Goal: Information Seeking & Learning: Learn about a topic

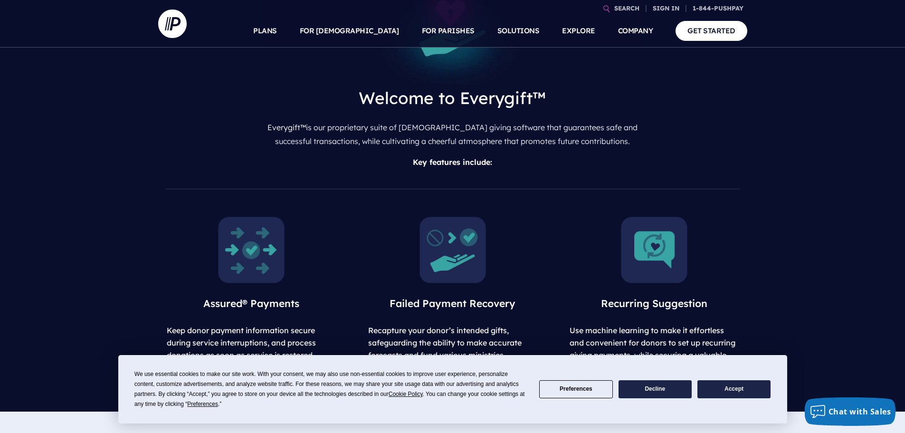
scroll to position [522, 0]
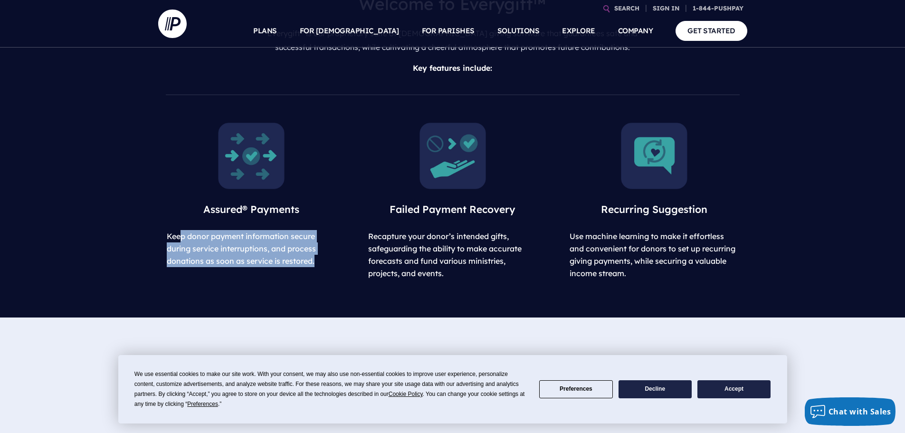
drag, startPoint x: 185, startPoint y: 215, endPoint x: 322, endPoint y: 254, distance: 142.2
click at [322, 254] on div "Assured® Payments Keep donor payment information secure during service interrup…" at bounding box center [452, 214] width 905 height 206
click at [258, 260] on div "Assured® Payments Keep donor payment information secure during service interrup…" at bounding box center [452, 214] width 905 height 206
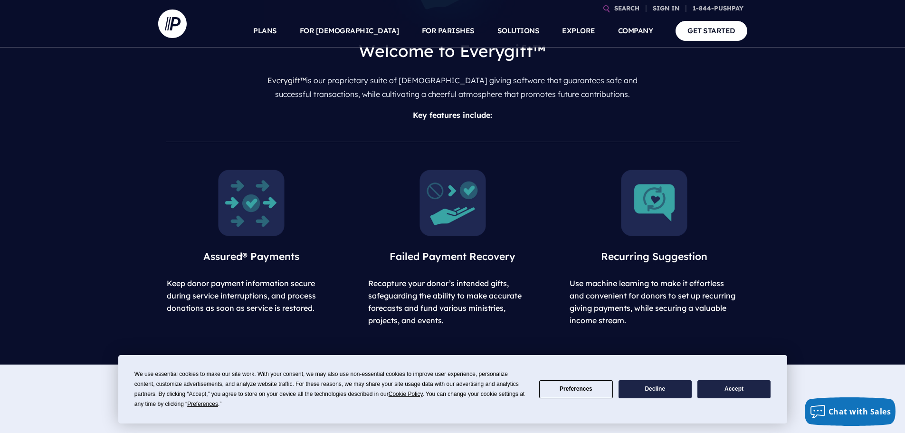
scroll to position [475, 0]
click at [256, 198] on img at bounding box center [251, 203] width 66 height 66
click at [254, 250] on span "Assured® Payments" at bounding box center [251, 256] width 96 height 12
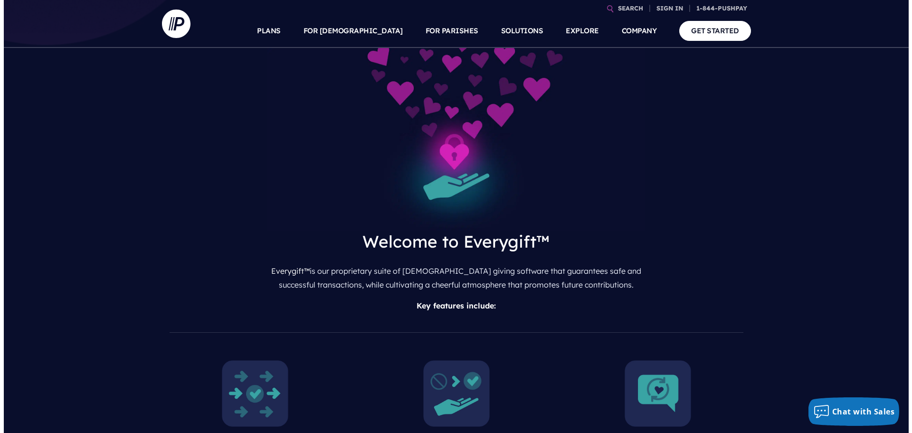
scroll to position [0, 0]
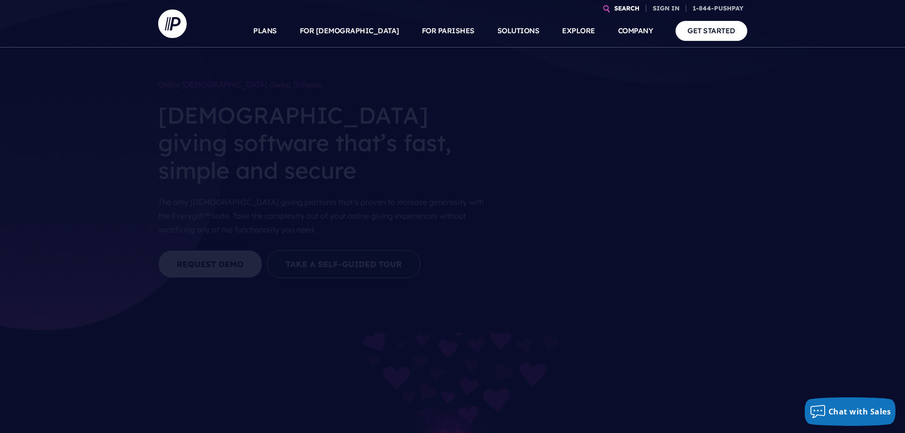
click at [622, 6] on link "SEARCH" at bounding box center [626, 8] width 33 height 17
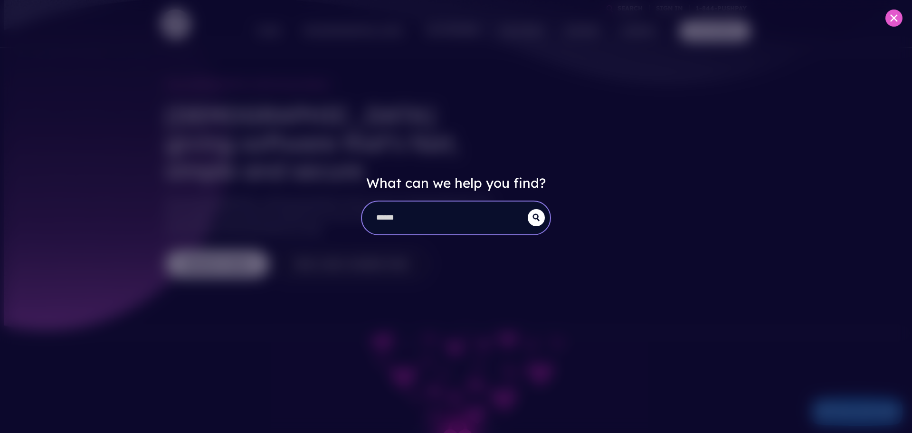
click at [414, 218] on input "search" at bounding box center [445, 217] width 166 height 33
type input "*"
type input "********"
click at [528, 209] on button "submit" at bounding box center [536, 217] width 17 height 17
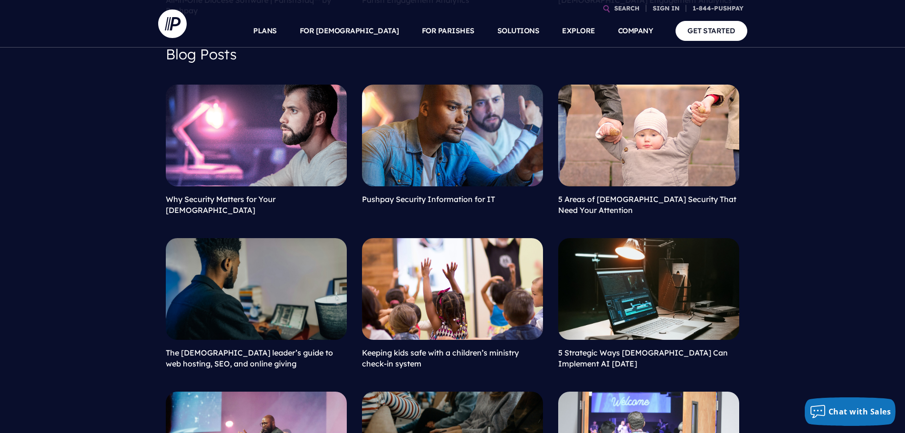
scroll to position [285, 0]
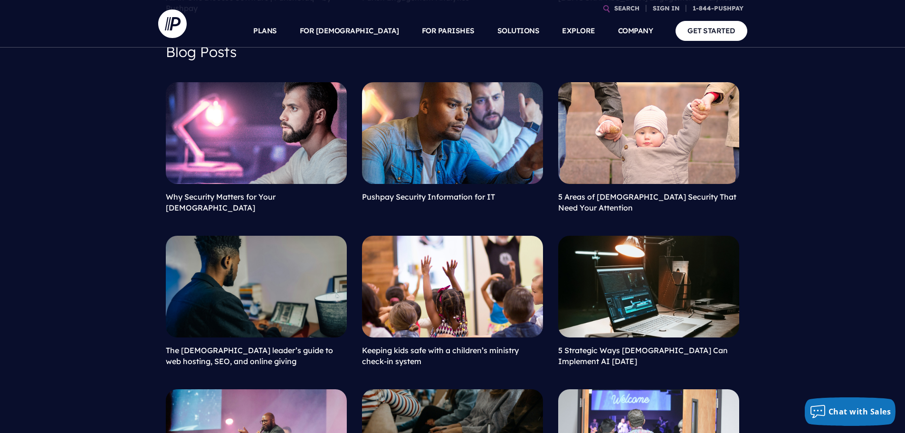
click at [470, 170] on link at bounding box center [452, 133] width 181 height 102
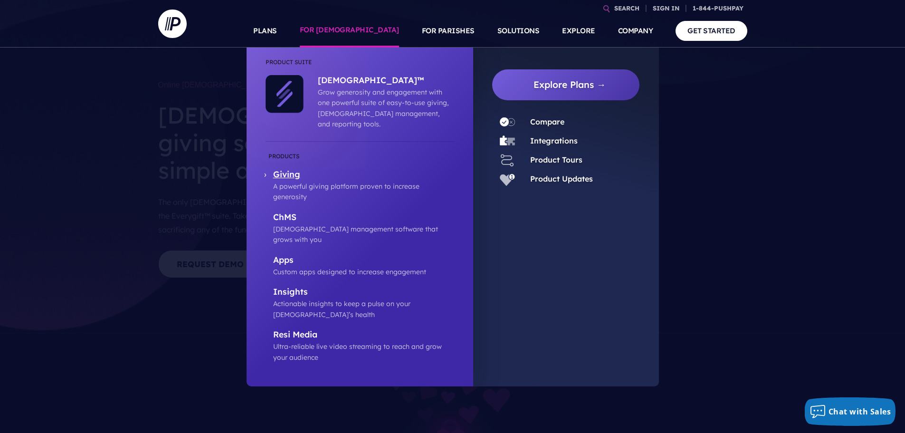
click at [286, 169] on p "Giving" at bounding box center [363, 175] width 181 height 12
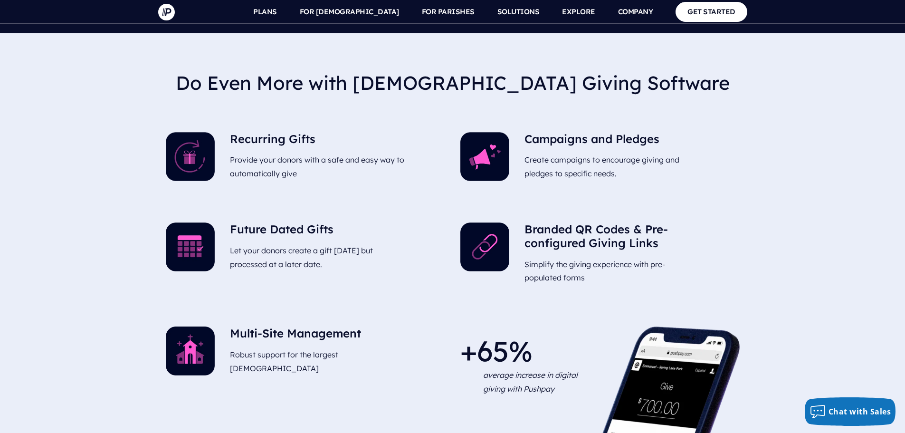
scroll to position [2232, 0]
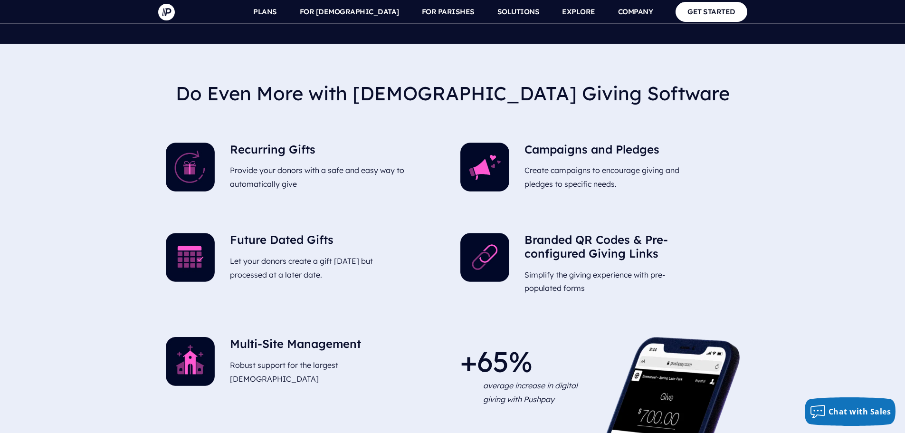
click at [285, 142] on h5 "Recurring Gifts" at bounding box center [318, 151] width 177 height 18
click at [181, 142] on img at bounding box center [190, 166] width 49 height 49
click at [182, 233] on img at bounding box center [190, 257] width 49 height 49
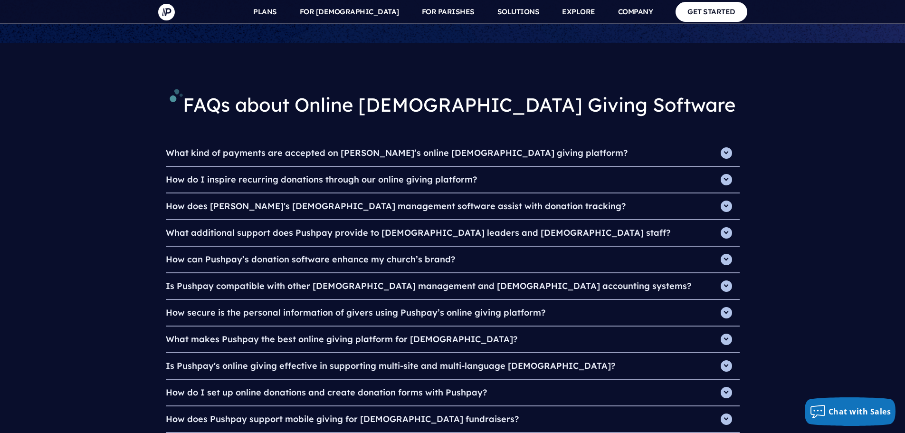
scroll to position [3230, 0]
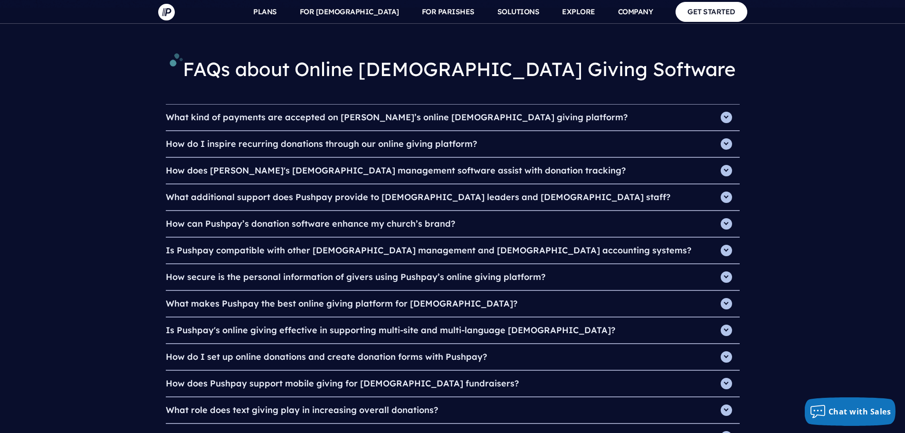
click at [232, 264] on h4 "How secure is the personal information of givers using Pushpay’s online giving …" at bounding box center [453, 277] width 574 height 26
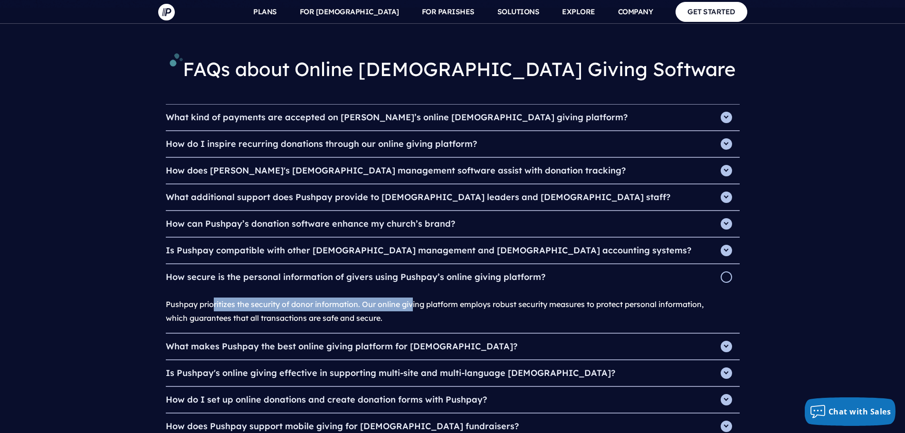
drag, startPoint x: 222, startPoint y: 221, endPoint x: 415, endPoint y: 229, distance: 192.5
click at [415, 290] on div "Pushpay prioritizes the security of donor information. Our online giving platfo…" at bounding box center [453, 311] width 574 height 43
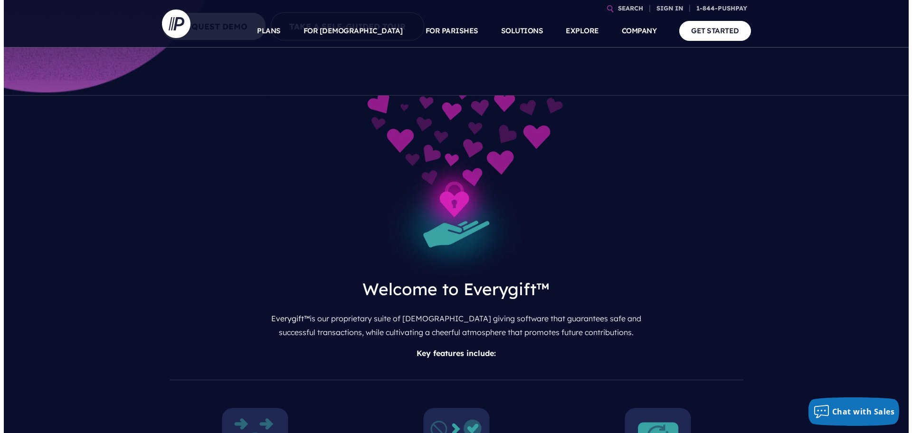
scroll to position [0, 0]
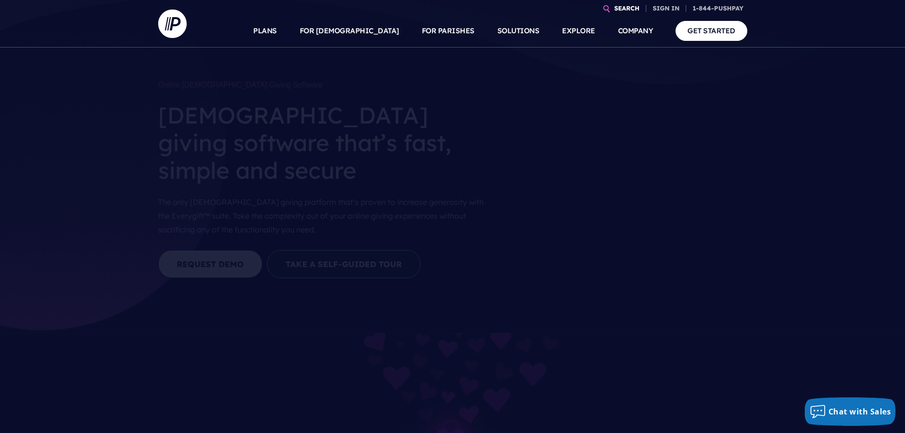
click at [613, 5] on link "SEARCH" at bounding box center [626, 8] width 33 height 17
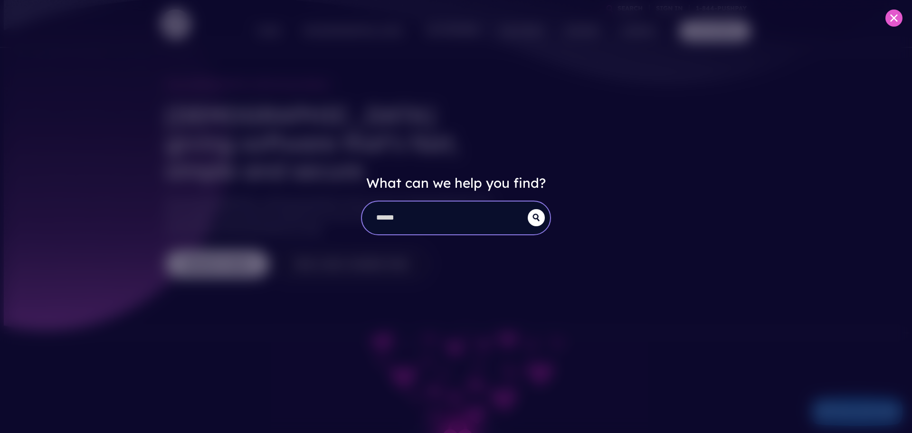
click at [451, 209] on input "search" at bounding box center [445, 217] width 166 height 33
type input "*******"
click at [528, 209] on button "submit" at bounding box center [536, 217] width 17 height 17
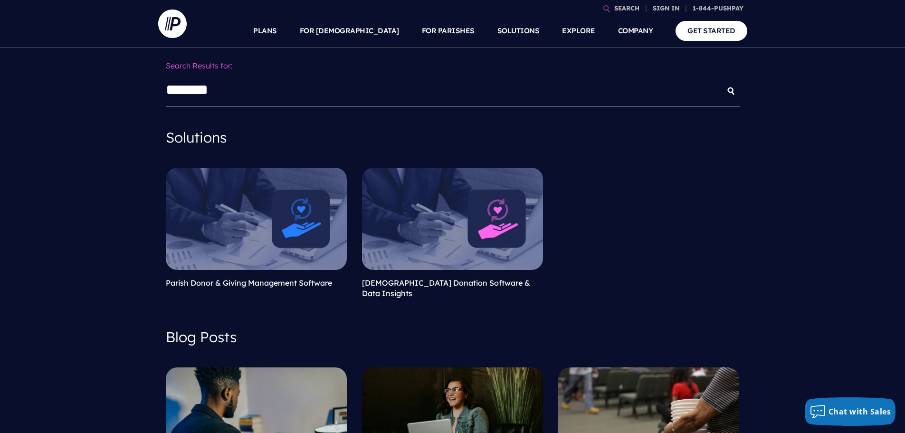
drag, startPoint x: 242, startPoint y: 287, endPoint x: 673, endPoint y: 230, distance: 434.9
click at [465, 279] on link "Church Donation Software & Data Insights" at bounding box center [446, 288] width 168 height 20
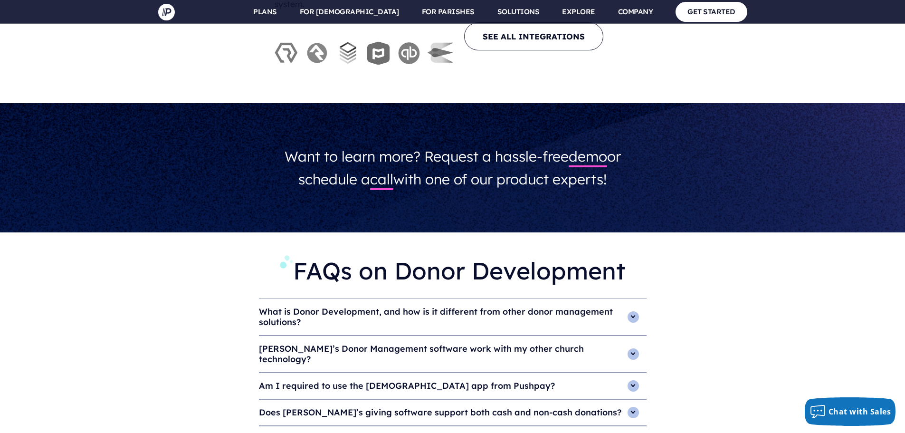
scroll to position [2850, 0]
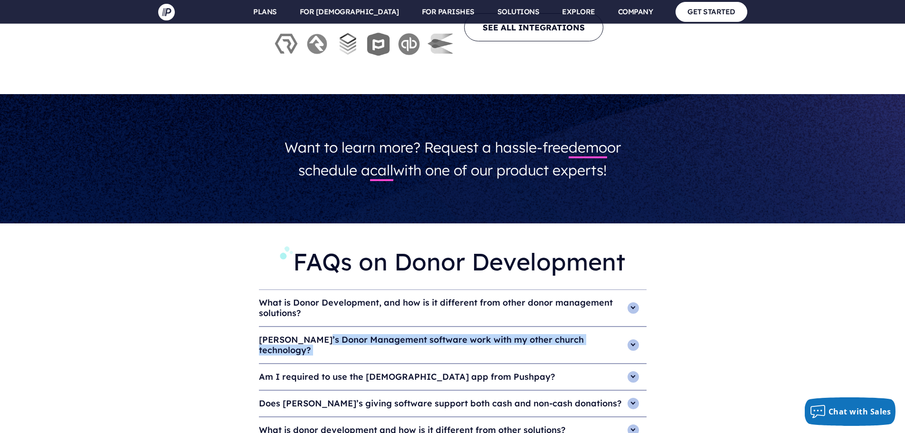
drag, startPoint x: 421, startPoint y: 310, endPoint x: 225, endPoint y: 281, distance: 197.8
click at [226, 281] on div "FAQs on Donor Development What is Donor Development, and how is it different fr…" at bounding box center [452, 370] width 905 height 295
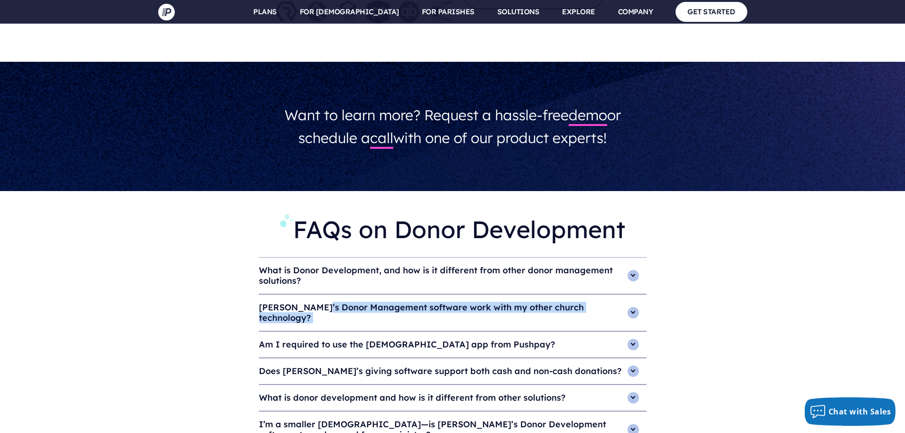
scroll to position [2897, 0]
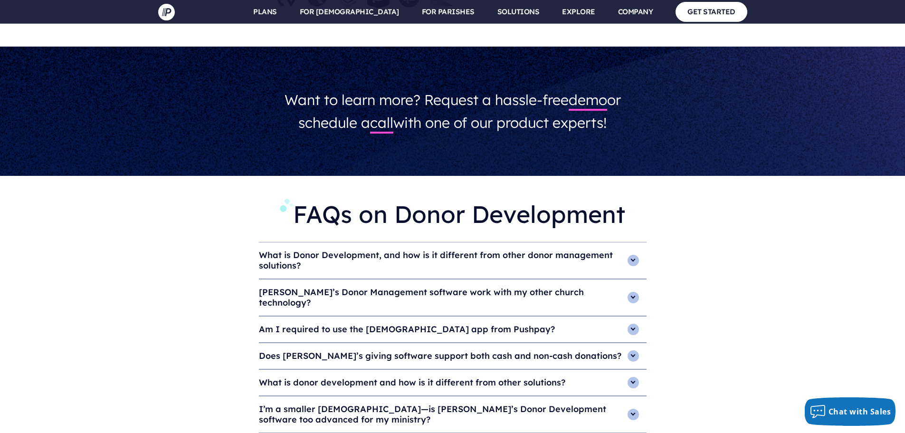
click at [459, 242] on h4 "What is Donor Development, and how is it different from other donor management …" at bounding box center [453, 260] width 388 height 36
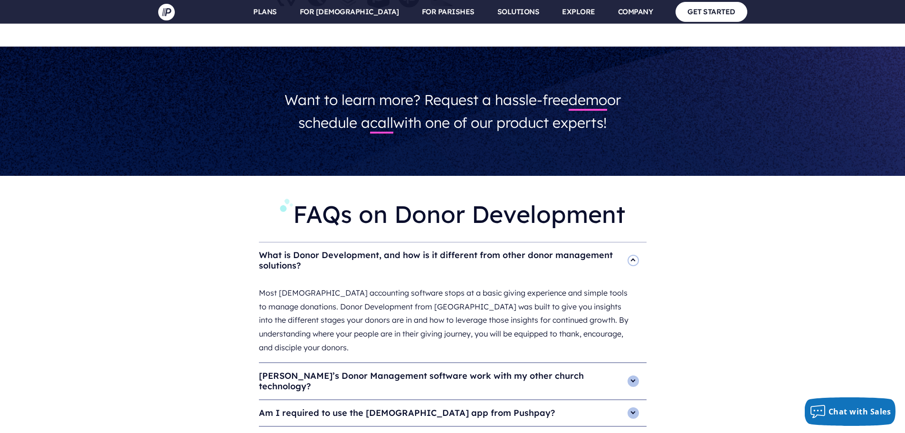
click at [459, 242] on h4 "What is Donor Development, and how is it different from other donor management …" at bounding box center [453, 260] width 388 height 36
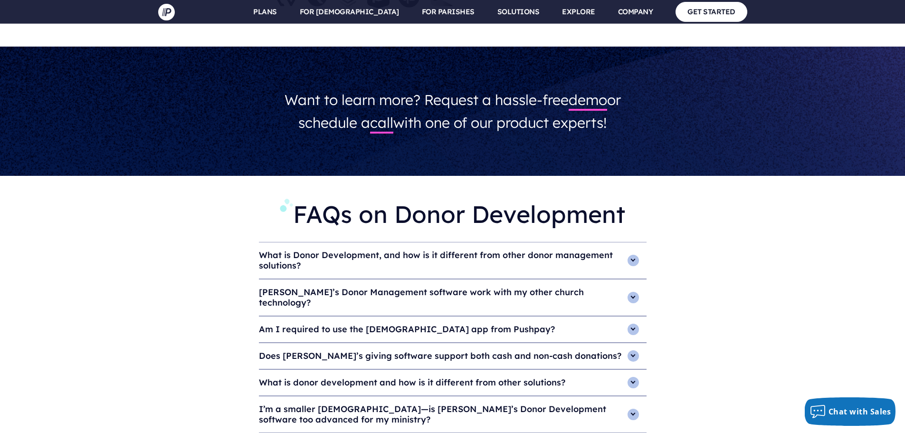
click at [459, 242] on h4 "What is Donor Development, and how is it different from other donor management …" at bounding box center [453, 260] width 388 height 36
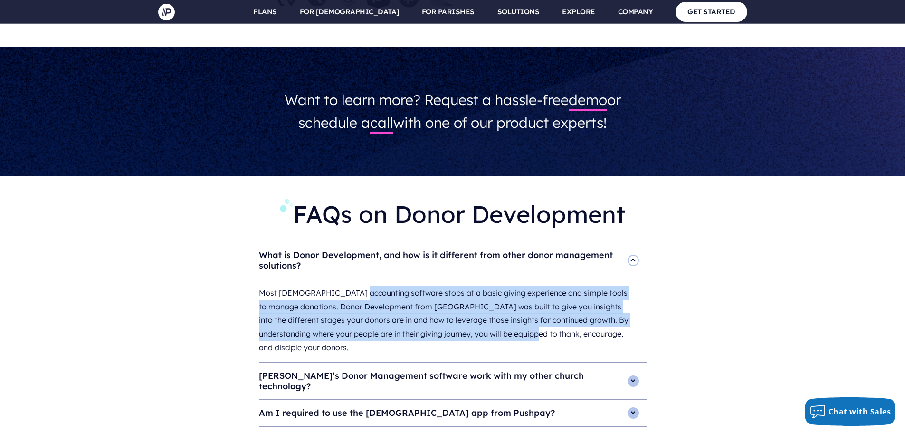
drag, startPoint x: 304, startPoint y: 218, endPoint x: 497, endPoint y: 267, distance: 199.4
click at [497, 278] on div "Most [DEMOGRAPHIC_DATA] accounting software stops at a basic giving experience …" at bounding box center [453, 320] width 388 height 84
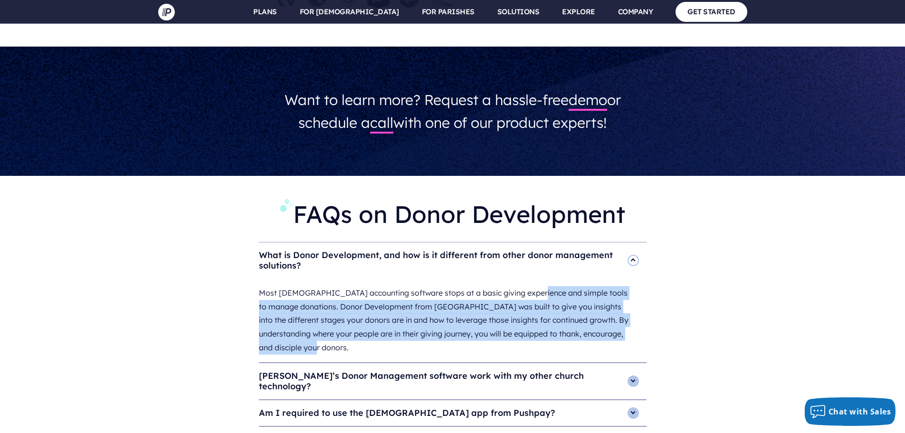
drag, startPoint x: 484, startPoint y: 225, endPoint x: 564, endPoint y: 266, distance: 90.5
click at [582, 278] on div "Most [DEMOGRAPHIC_DATA] accounting software stops at a basic giving experience …" at bounding box center [453, 320] width 388 height 84
click at [555, 278] on div "Most [DEMOGRAPHIC_DATA] accounting software stops at a basic giving experience …" at bounding box center [453, 320] width 388 height 84
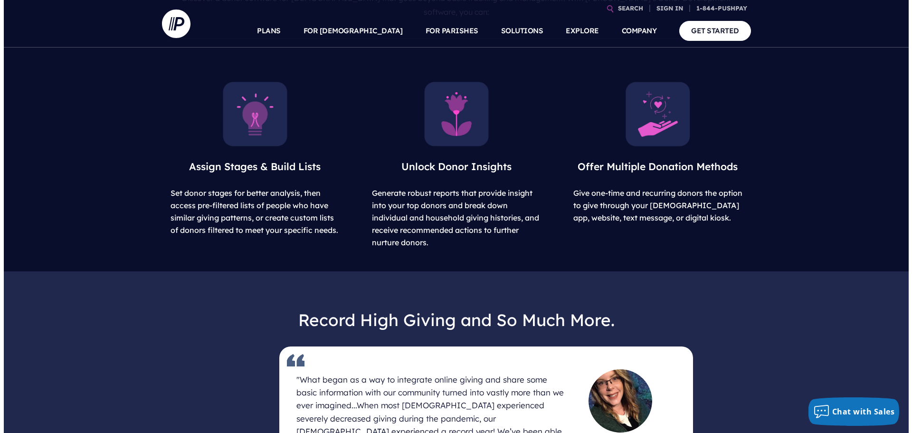
scroll to position [0, 0]
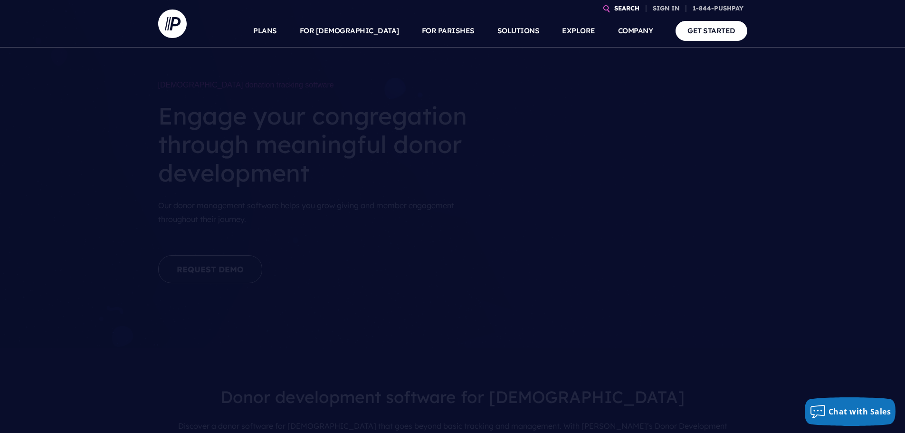
click at [630, 3] on link "SEARCH" at bounding box center [626, 8] width 33 height 17
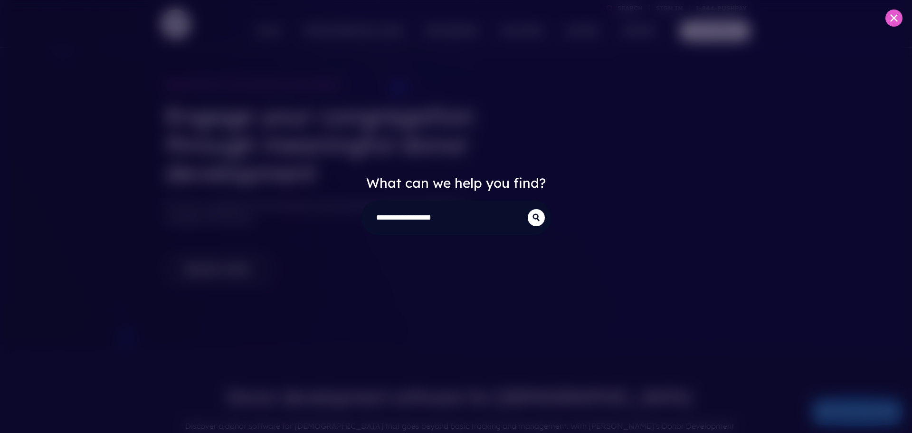
type input "**********"
click at [528, 209] on button "submit" at bounding box center [536, 217] width 17 height 17
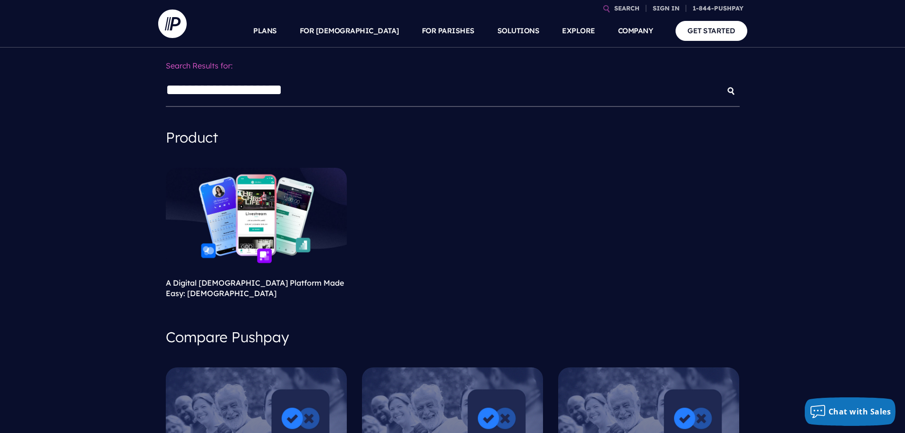
drag, startPoint x: 370, startPoint y: 92, endPoint x: 100, endPoint y: 93, distance: 270.2
type input "**********"
click at [722, 83] on button "submit" at bounding box center [730, 91] width 17 height 17
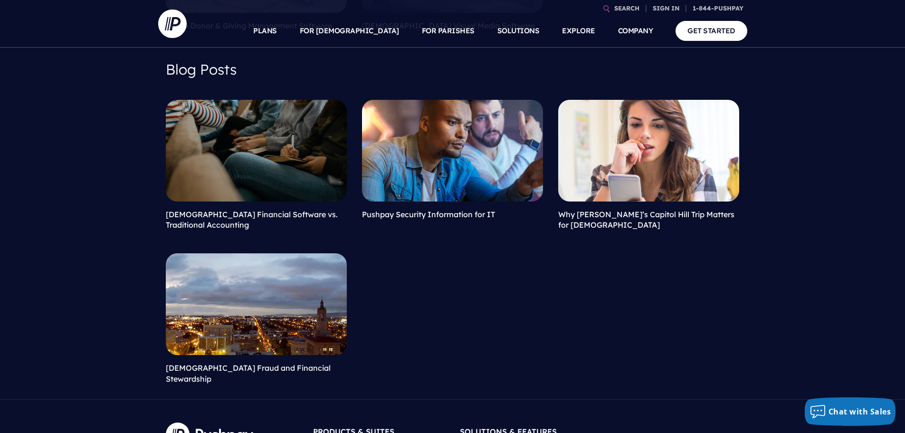
scroll to position [427, 0]
